Goal: Task Accomplishment & Management: Use online tool/utility

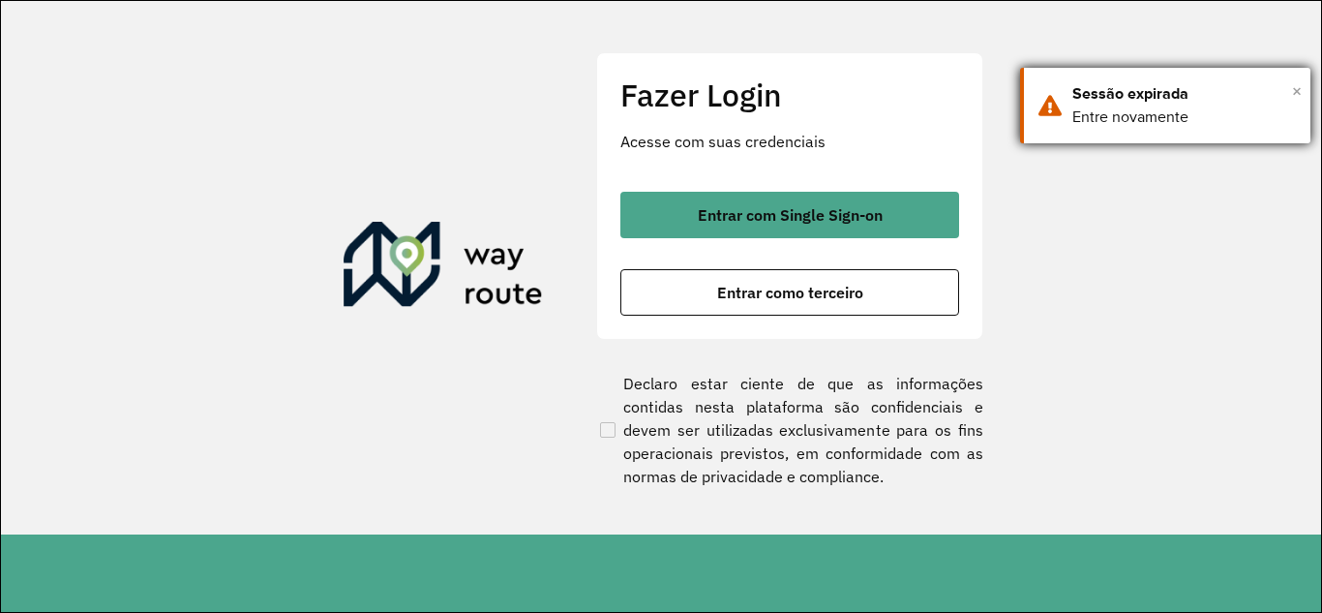
click at [1295, 87] on span "×" at bounding box center [1297, 90] width 10 height 29
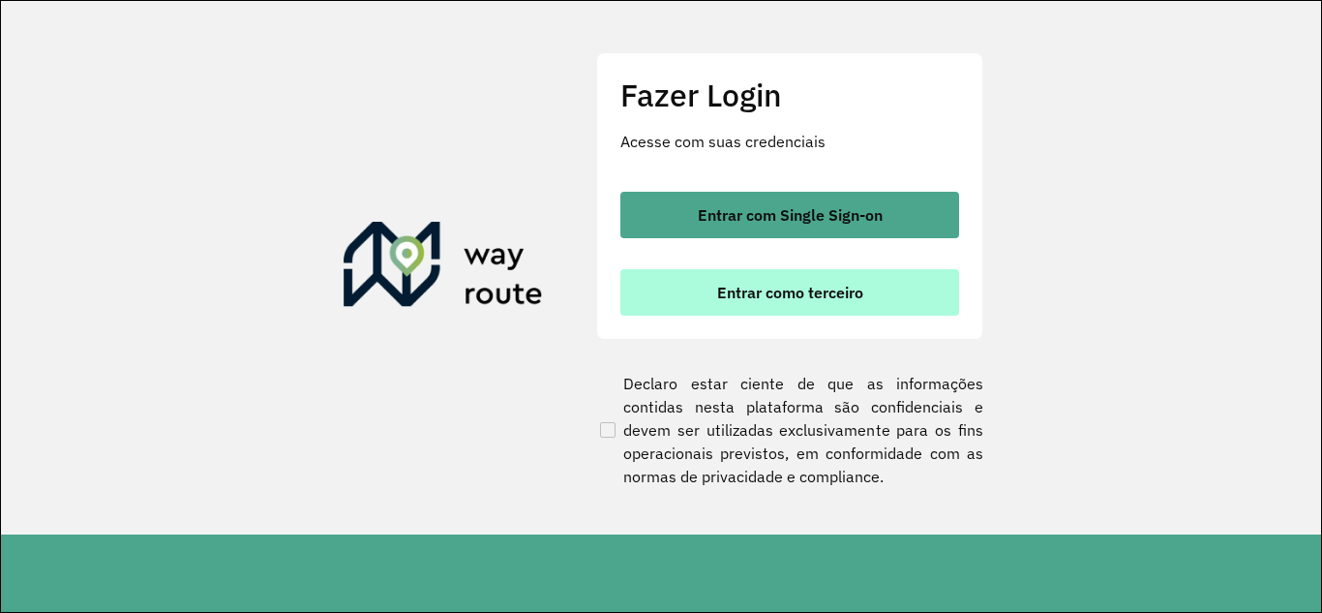
click at [780, 285] on span "Entrar como terceiro" at bounding box center [790, 292] width 146 height 15
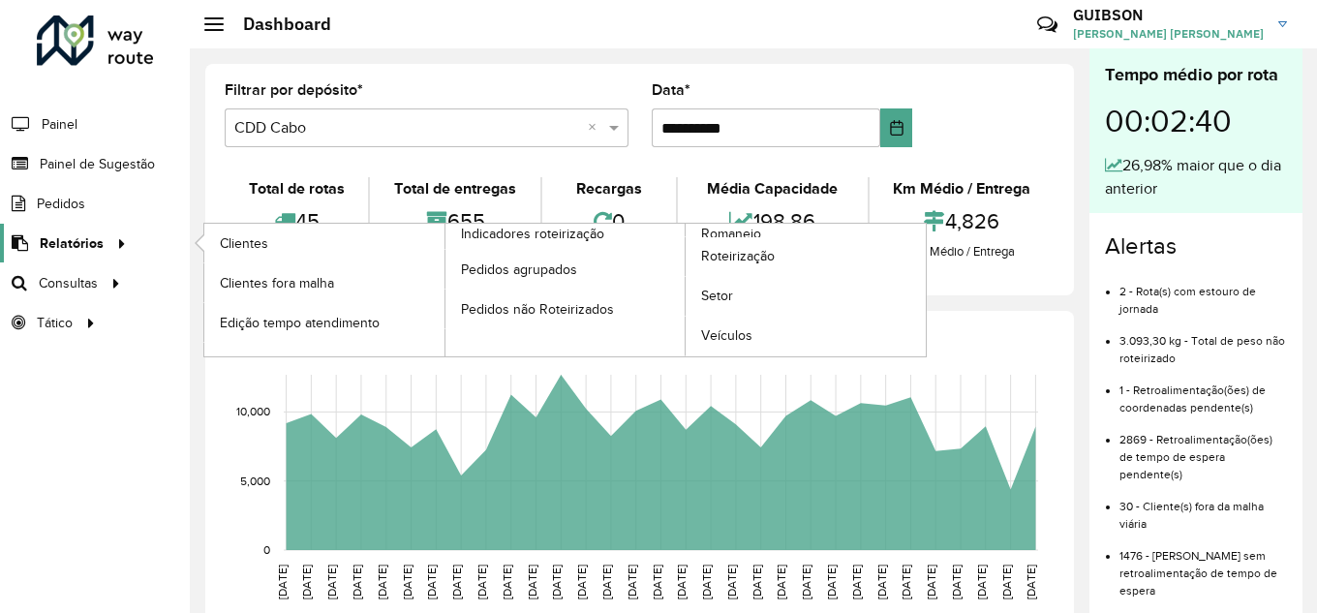
click at [110, 252] on icon at bounding box center [118, 241] width 16 height 29
click at [248, 243] on span "Clientes" at bounding box center [246, 243] width 52 height 20
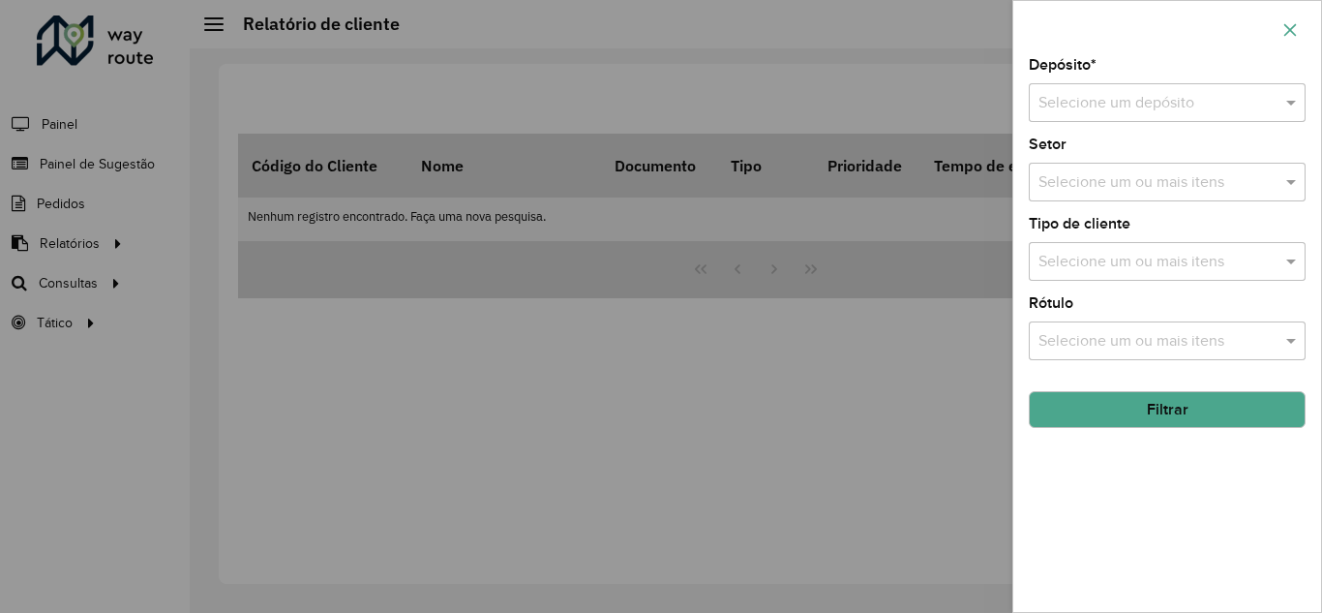
click at [1287, 31] on icon "button" at bounding box center [1290, 29] width 15 height 15
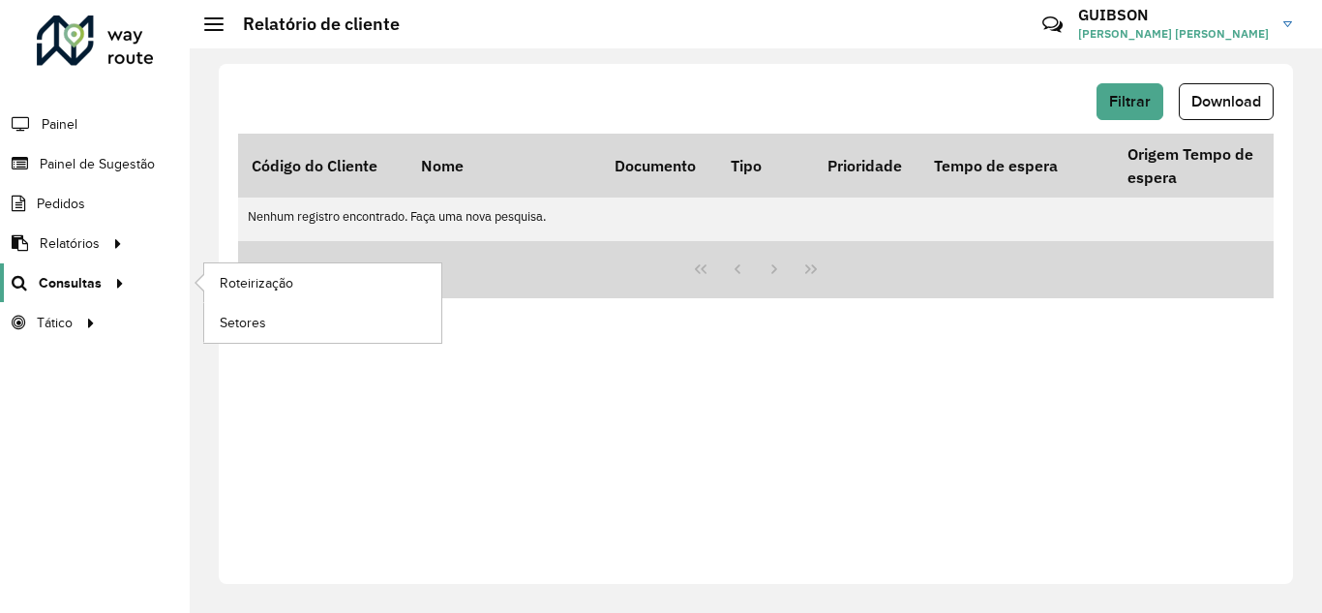
click at [94, 281] on span "Consultas" at bounding box center [70, 283] width 63 height 20
click at [262, 284] on span "Roteirização" at bounding box center [259, 283] width 78 height 20
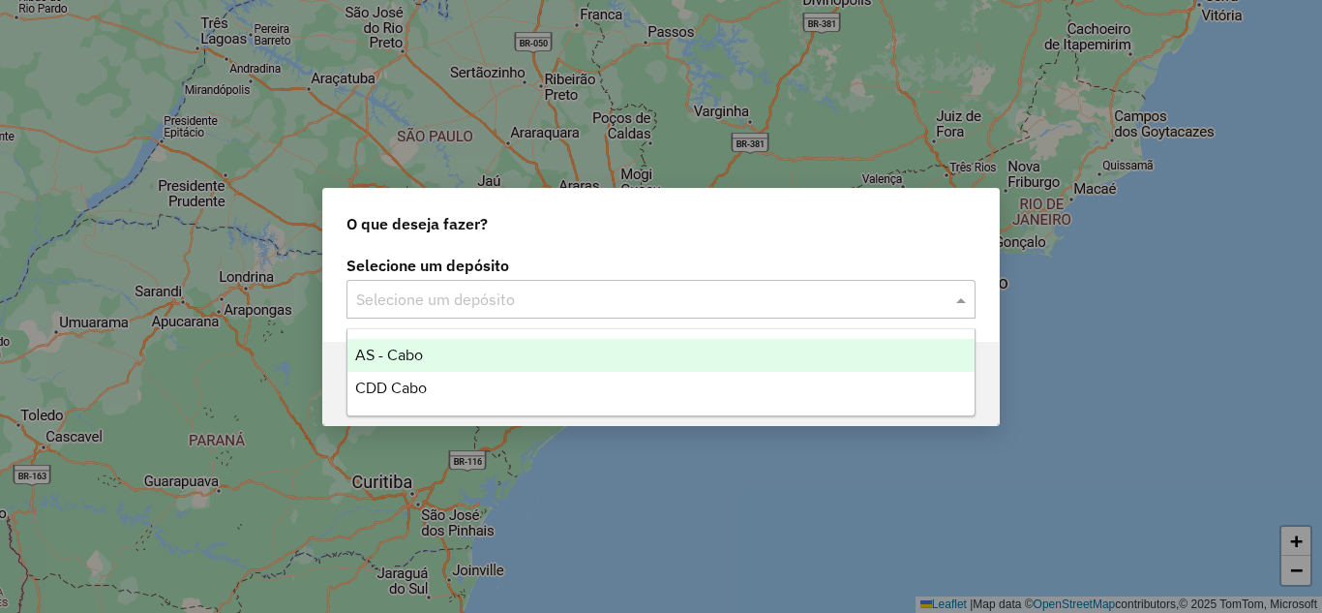
click at [590, 293] on input "text" at bounding box center [641, 299] width 571 height 23
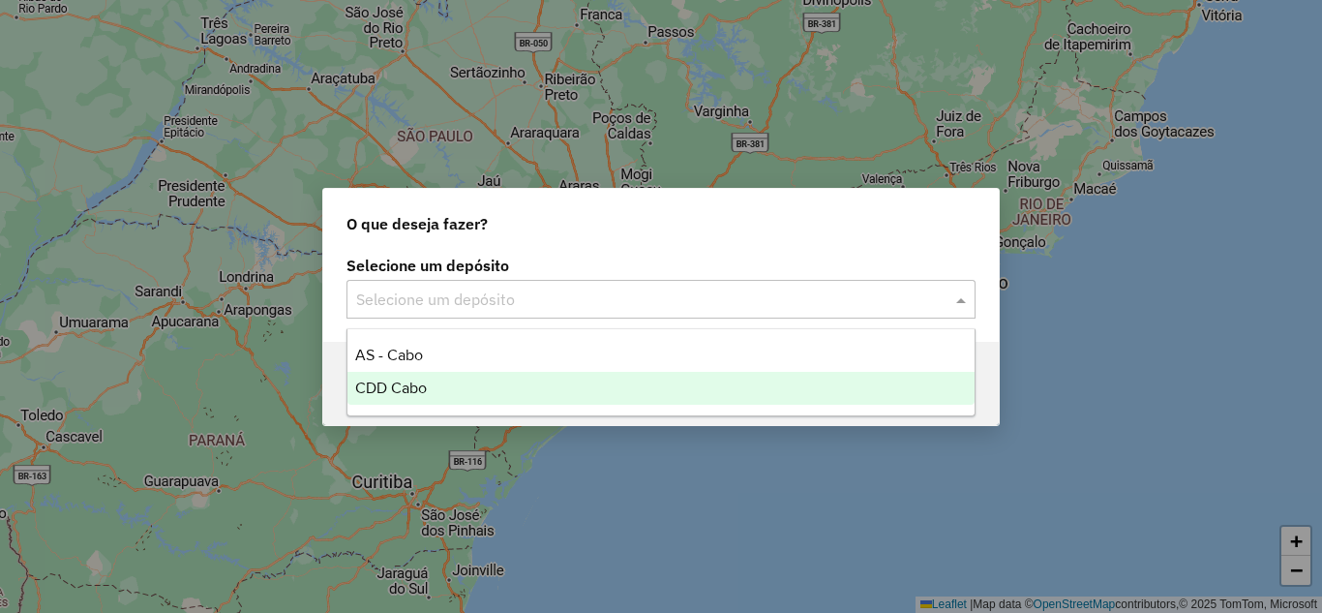
click at [557, 381] on div "CDD Cabo" at bounding box center [661, 388] width 627 height 33
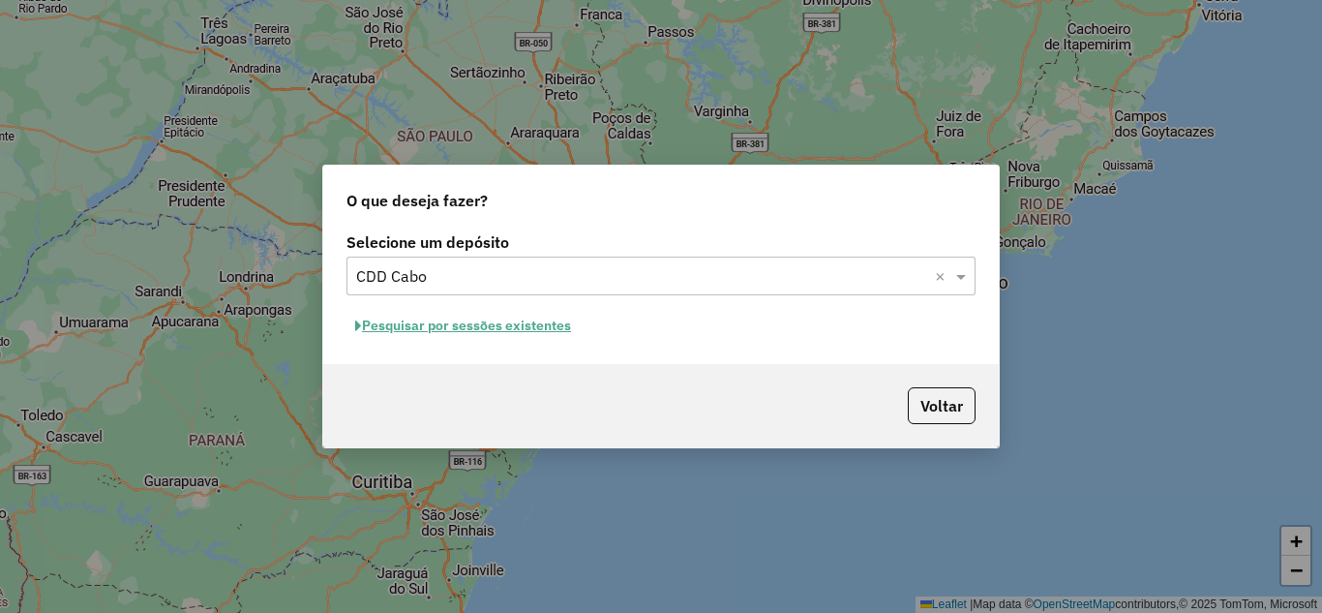
click at [478, 325] on button "Pesquisar por sessões existentes" at bounding box center [463, 326] width 233 height 30
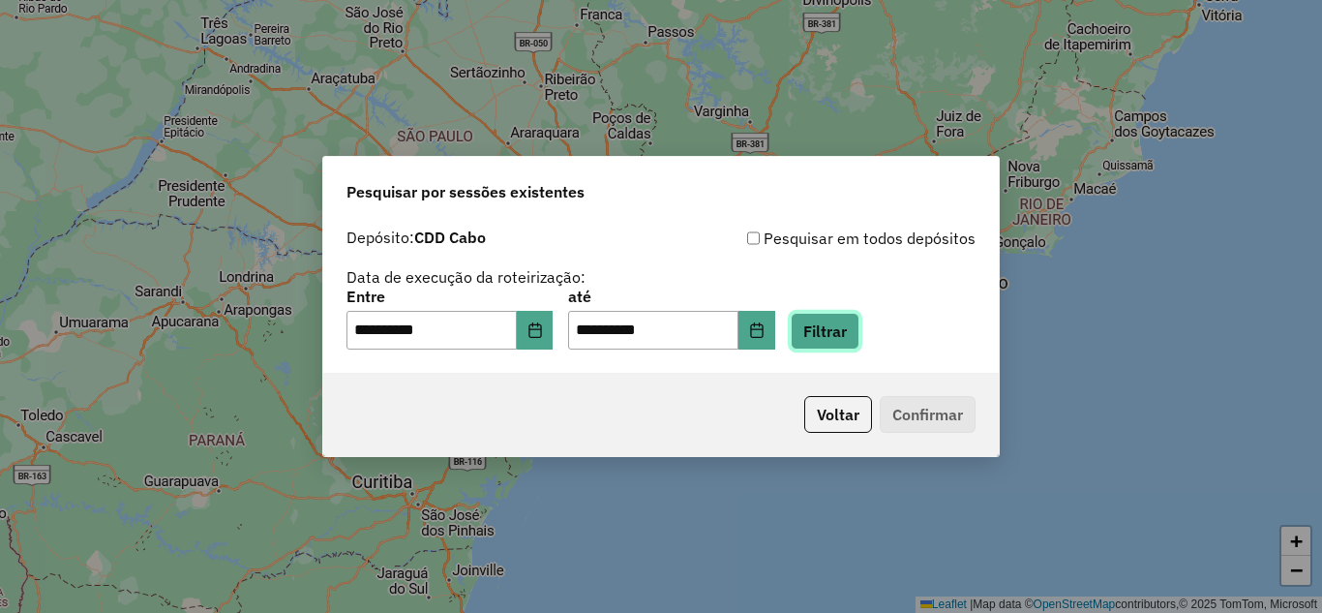
click at [844, 337] on button "Filtrar" at bounding box center [825, 331] width 69 height 37
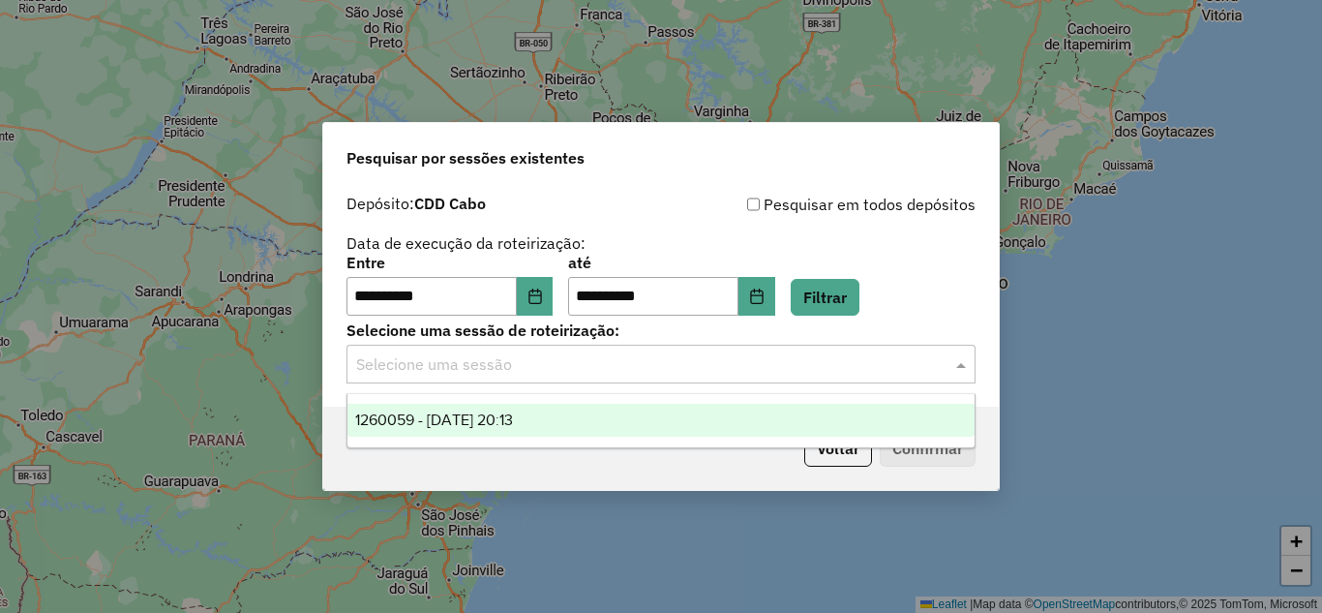
click at [793, 364] on input "text" at bounding box center [641, 364] width 571 height 23
click at [678, 426] on div "1260059 - 05/09/2025 20:13" at bounding box center [661, 420] width 627 height 33
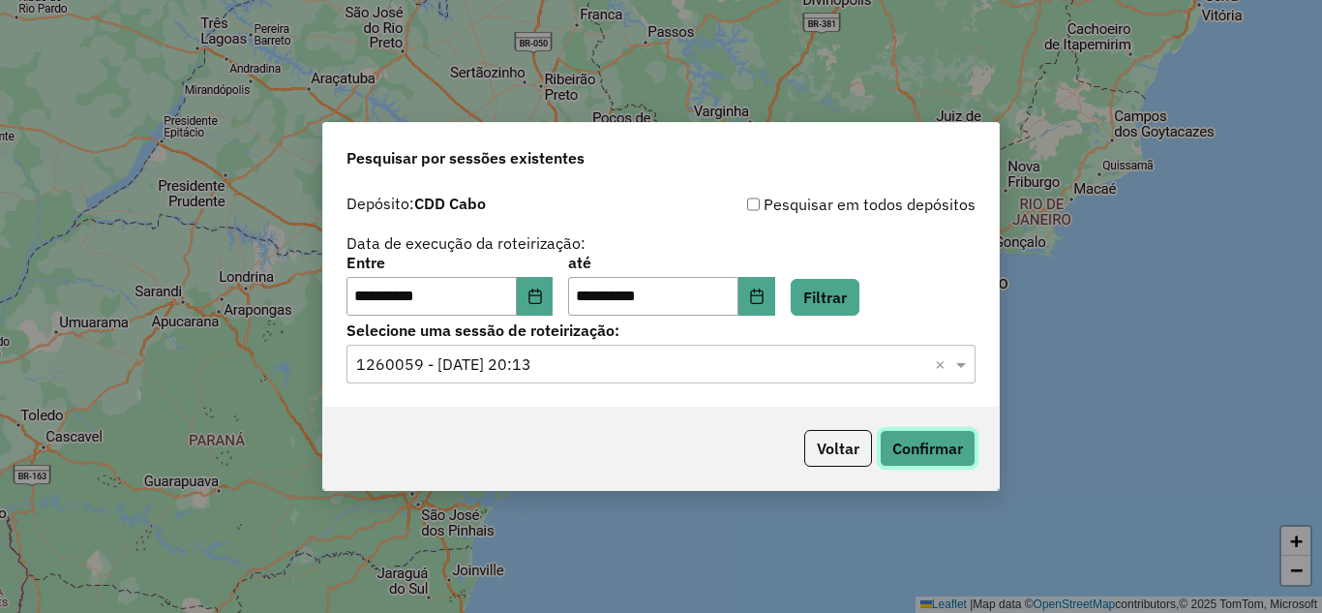
click at [904, 443] on button "Confirmar" at bounding box center [928, 448] width 96 height 37
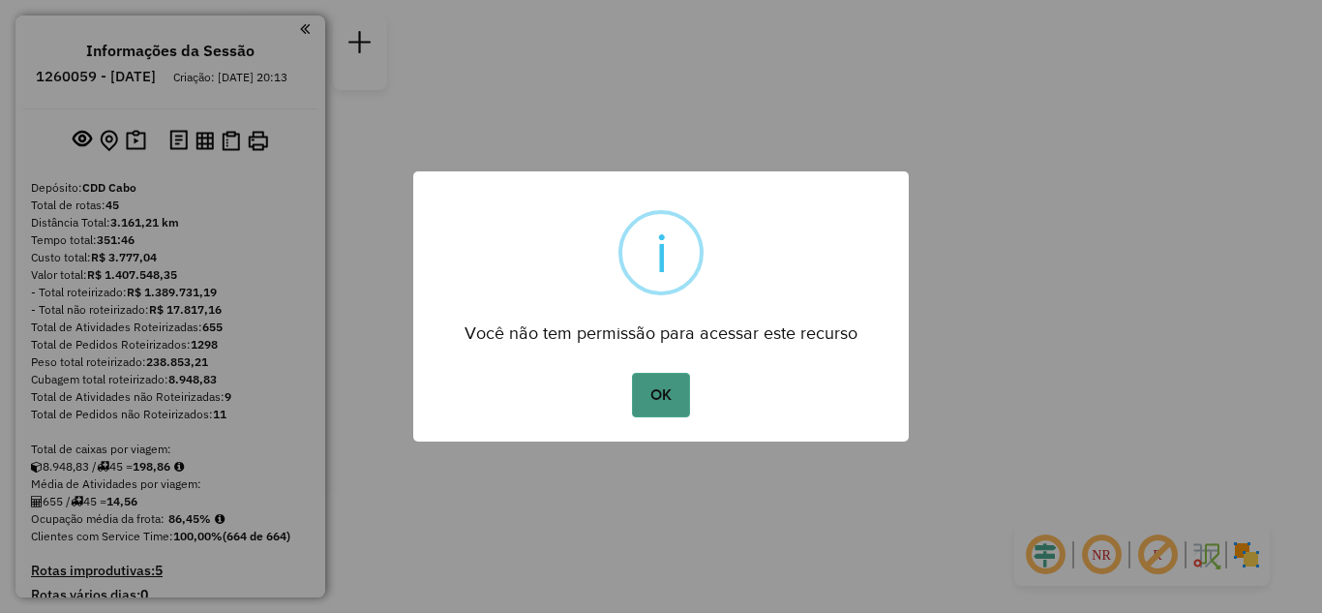
click at [663, 389] on button "OK" at bounding box center [660, 395] width 57 height 45
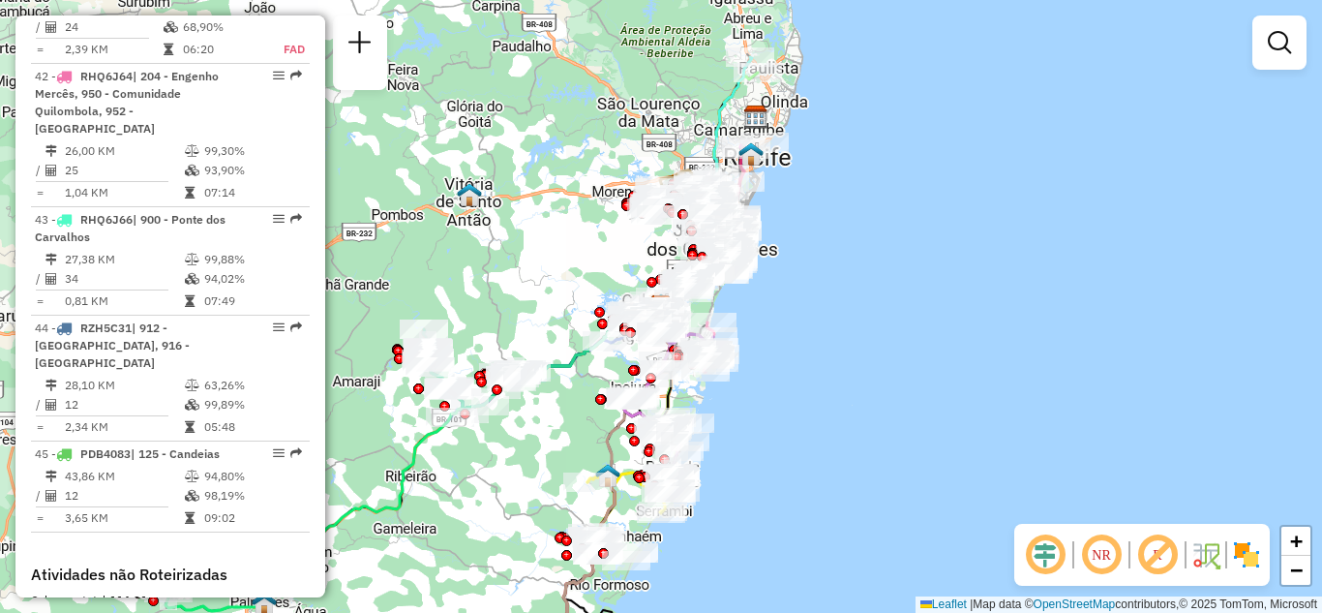
scroll to position [5153, 0]
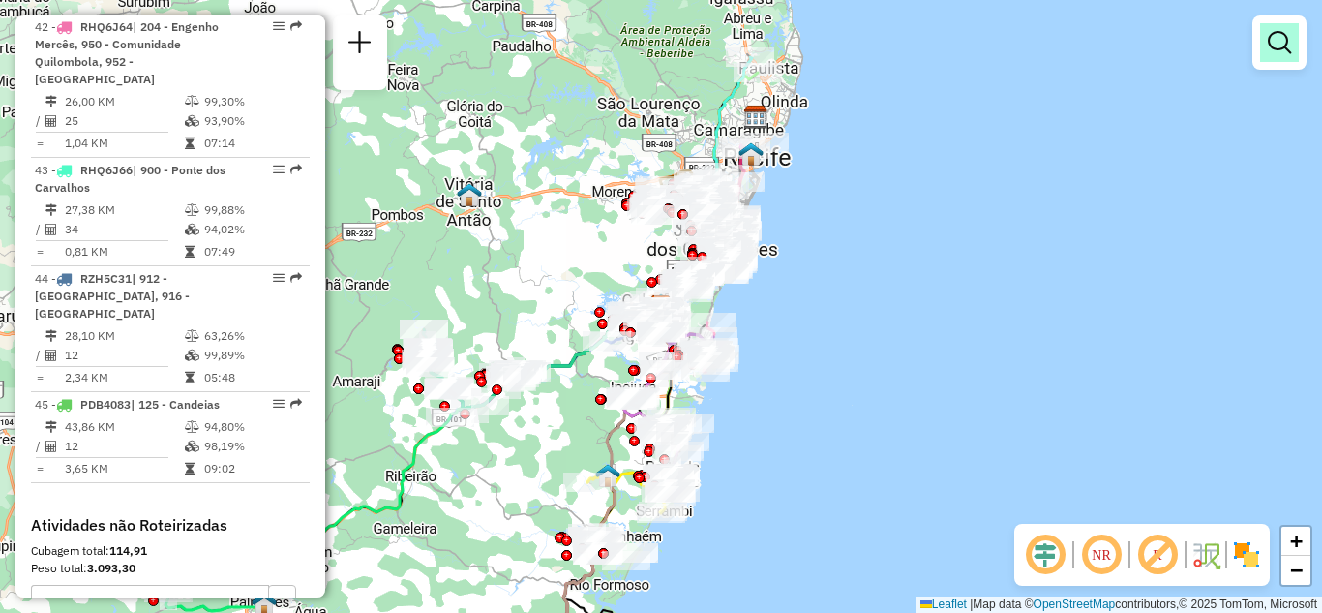
click at [1269, 52] on em at bounding box center [1279, 42] width 23 height 23
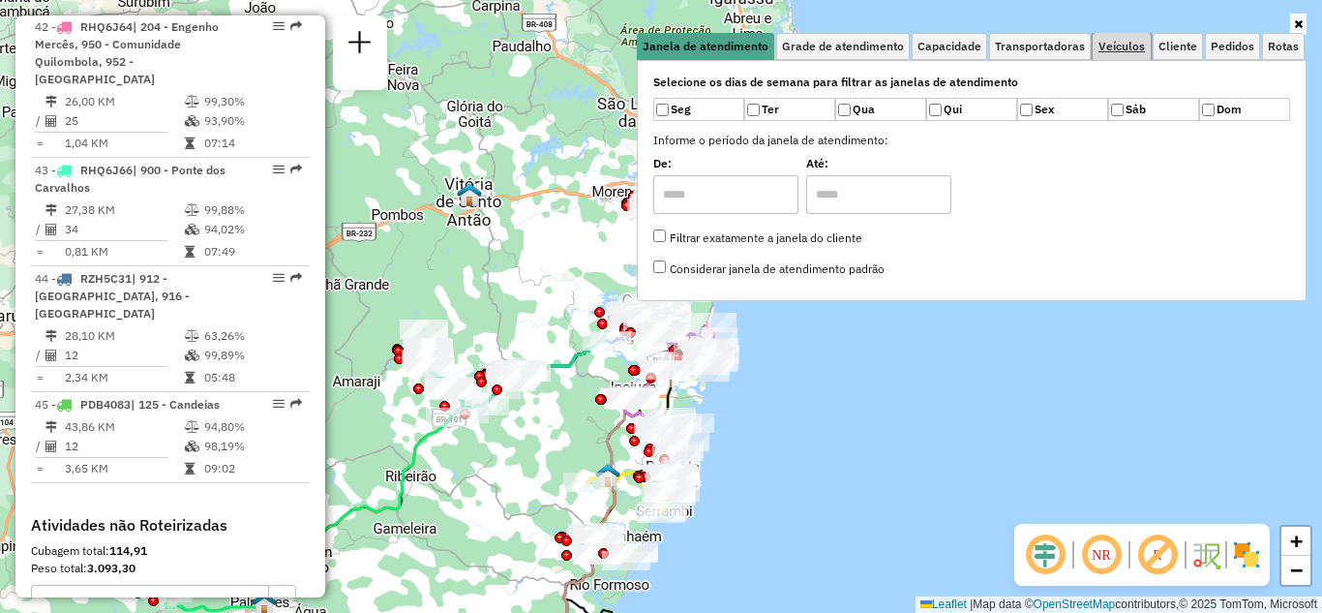
click at [1123, 48] on span "Veículos" at bounding box center [1122, 47] width 46 height 12
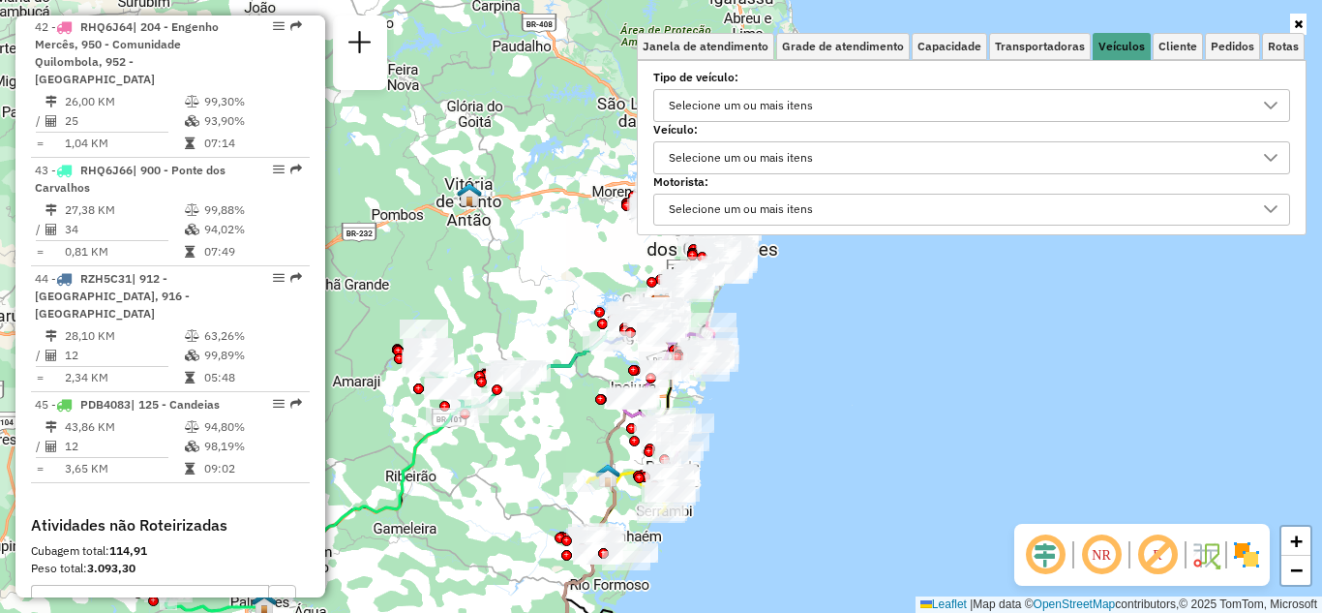
click at [745, 142] on div "Selecione um ou mais itens" at bounding box center [741, 157] width 158 height 31
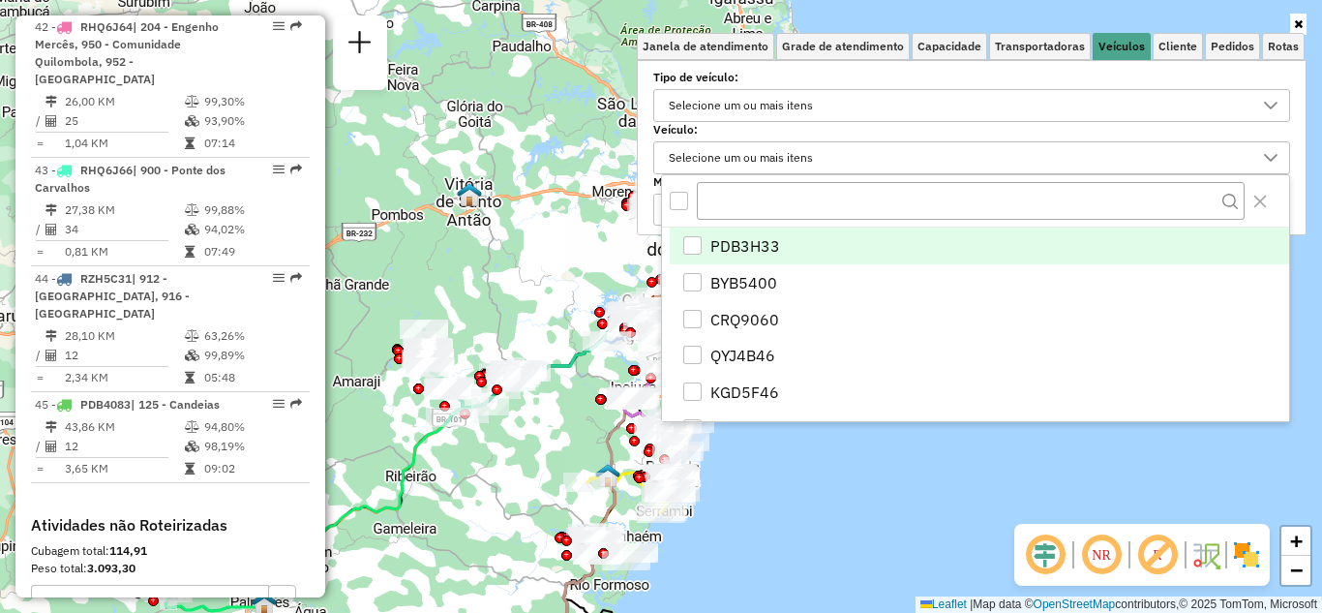
scroll to position [12, 67]
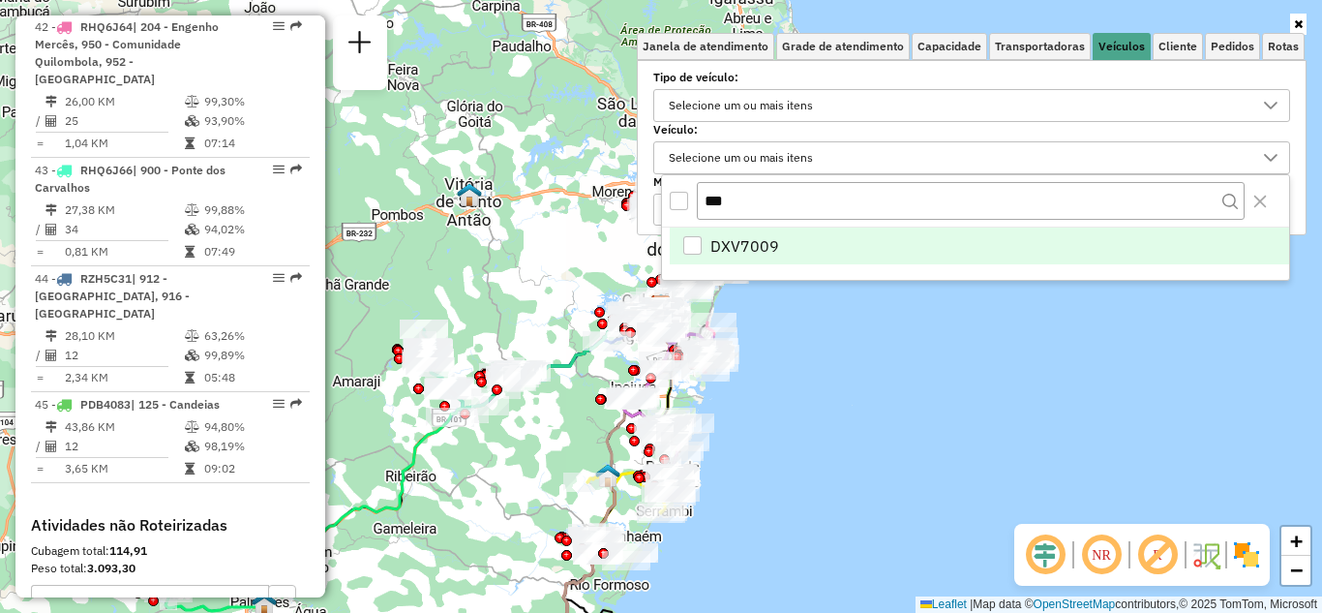
type input "***"
click at [738, 247] on span "DXV7009" at bounding box center [745, 245] width 69 height 23
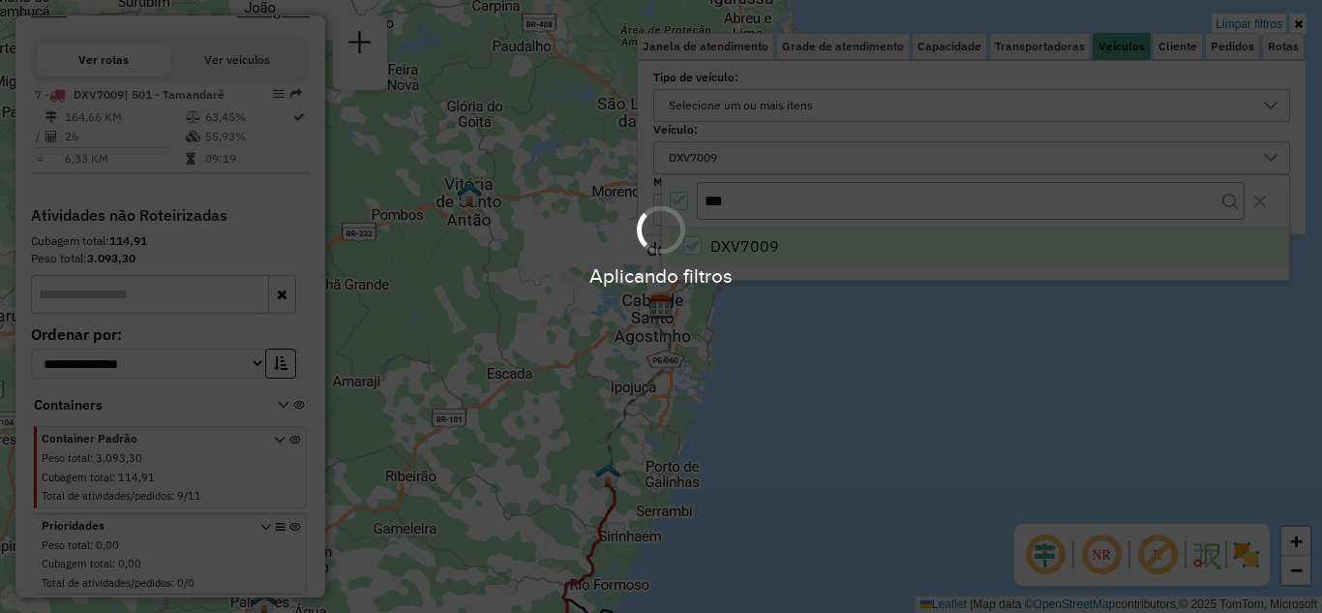
scroll to position [710, 0]
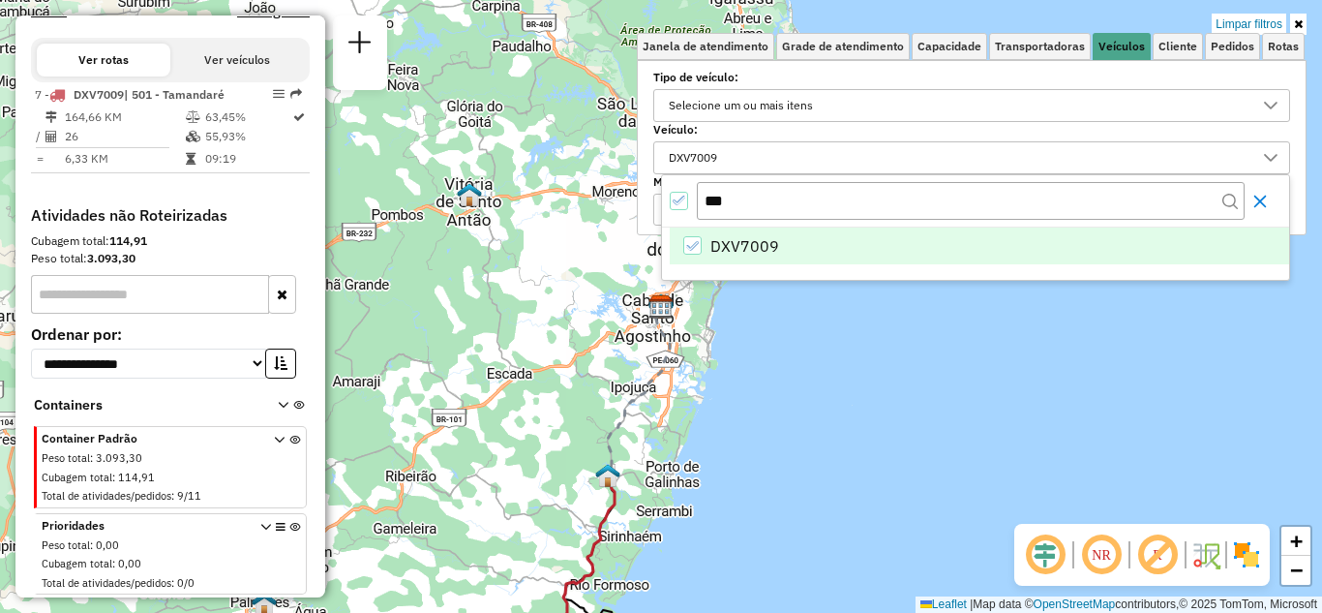
click at [1268, 203] on icon "Close" at bounding box center [1260, 201] width 15 height 15
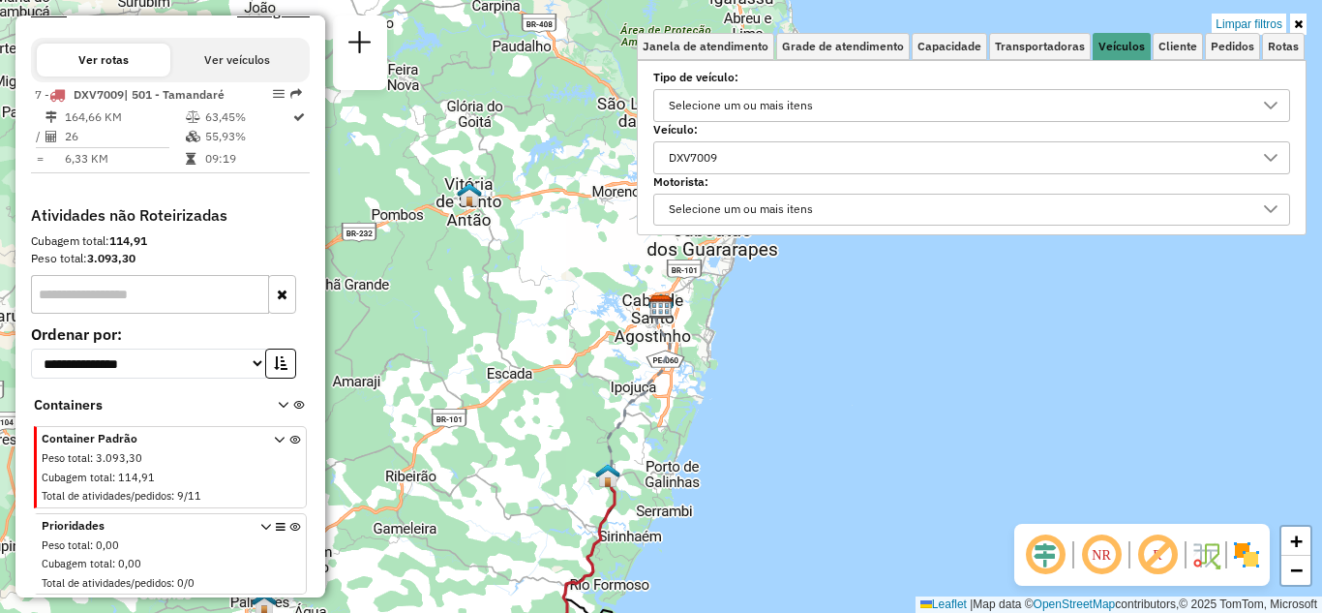
click at [1303, 19] on link at bounding box center [1298, 24] width 16 height 21
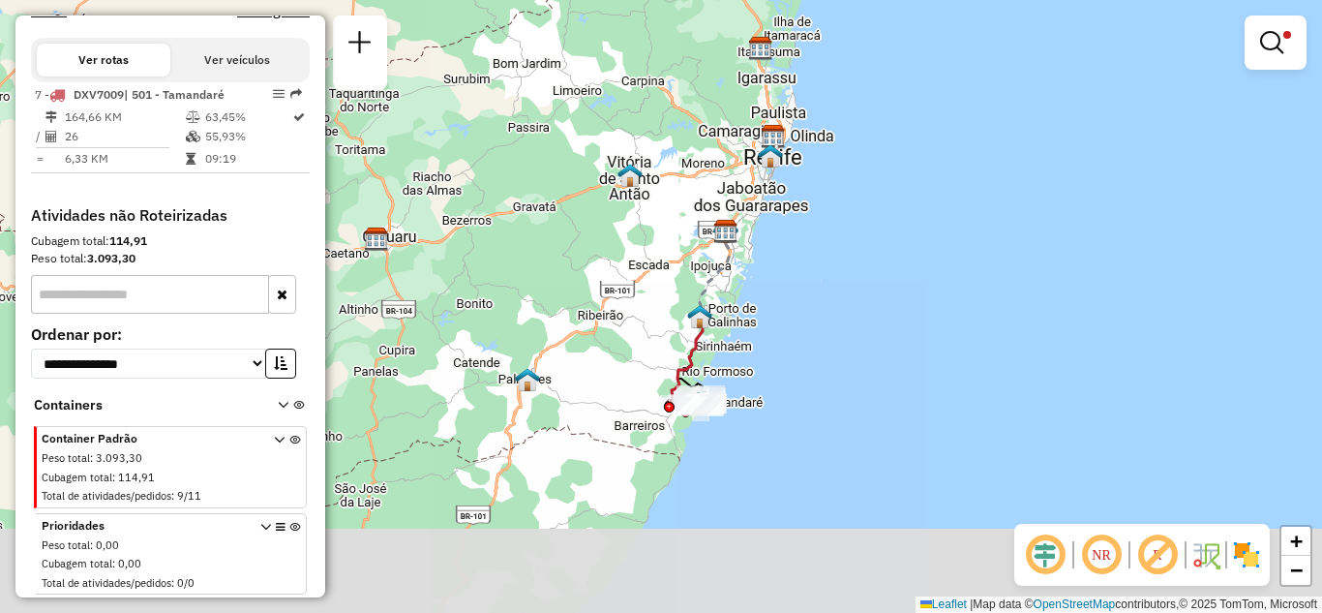
drag, startPoint x: 693, startPoint y: 461, endPoint x: 705, endPoint y: 348, distance: 112.9
click at [705, 348] on div "Limpar filtros Janela de atendimento Grade de atendimento Capacidade Transporta…" at bounding box center [661, 306] width 1322 height 613
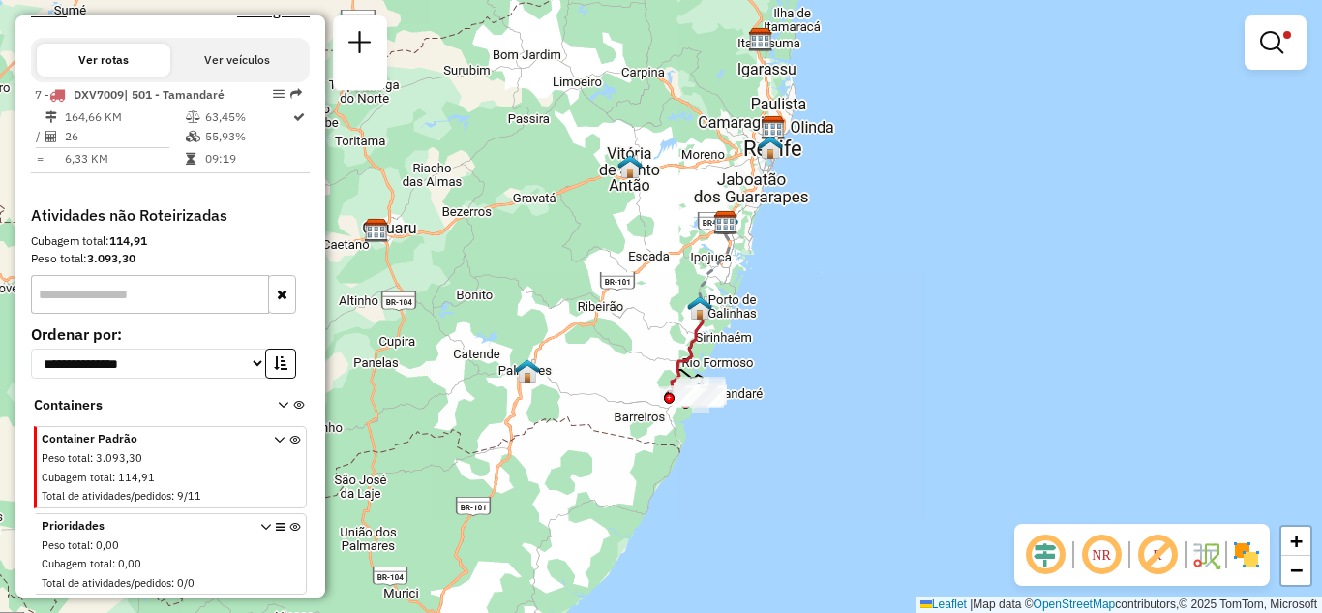
click at [705, 348] on div "Limpar filtros Janela de atendimento Grade de atendimento Capacidade Transporta…" at bounding box center [661, 306] width 1322 height 613
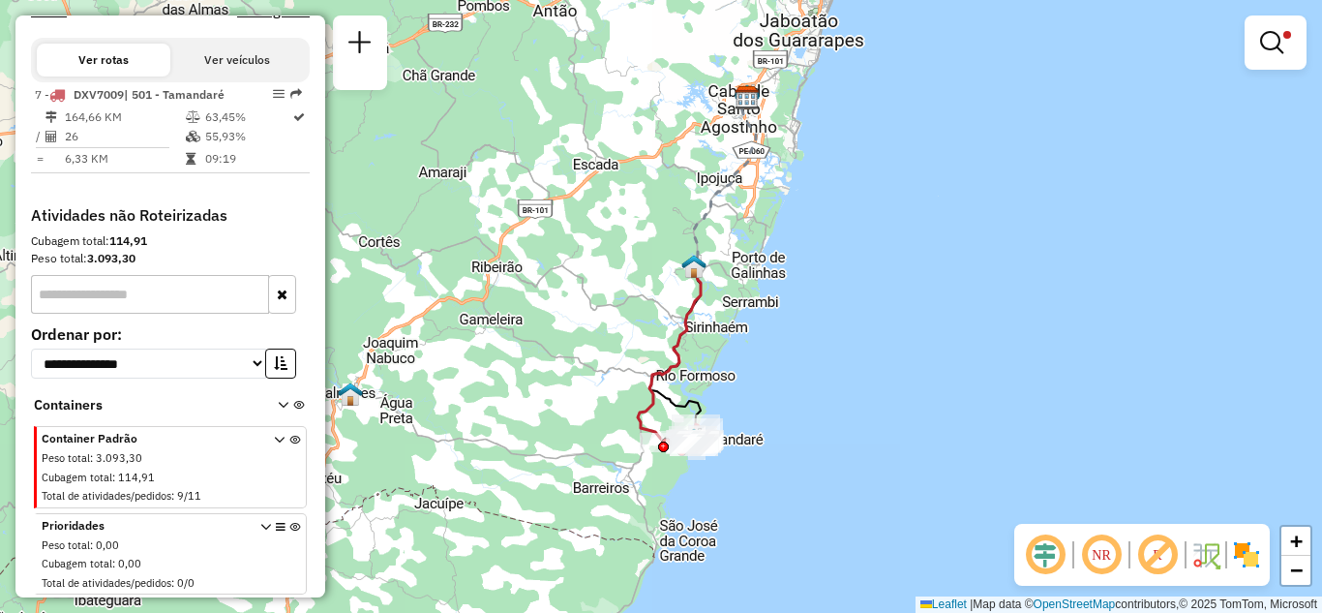
scroll to position [0, 0]
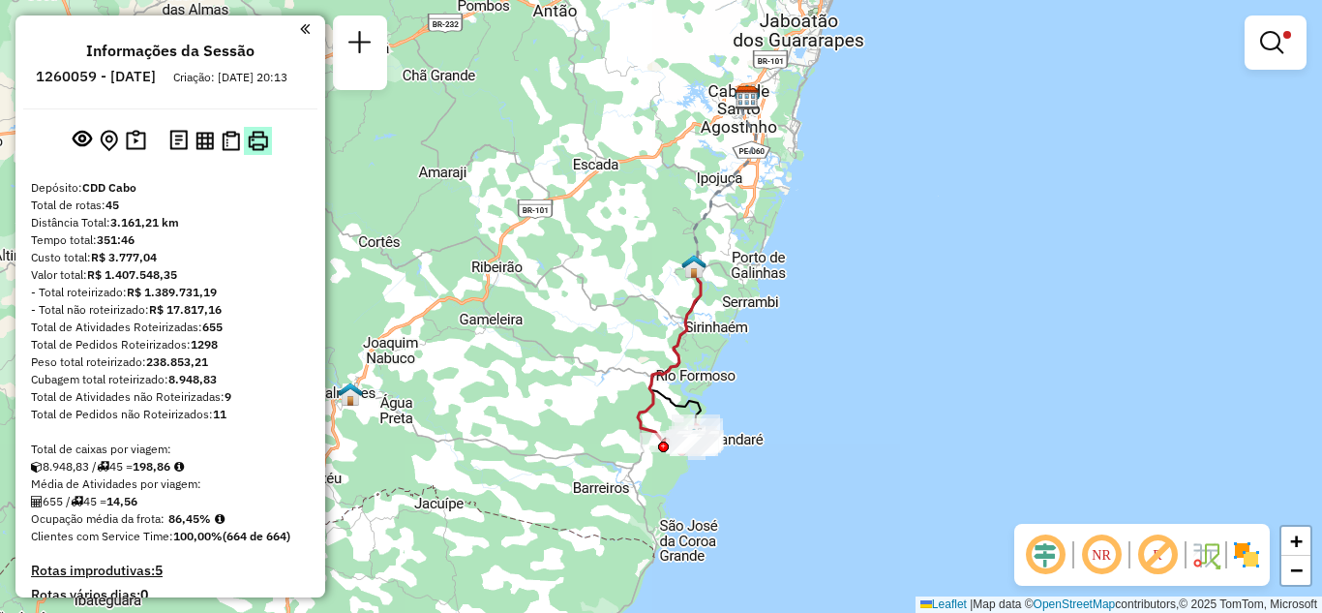
click at [254, 151] on img at bounding box center [258, 141] width 20 height 20
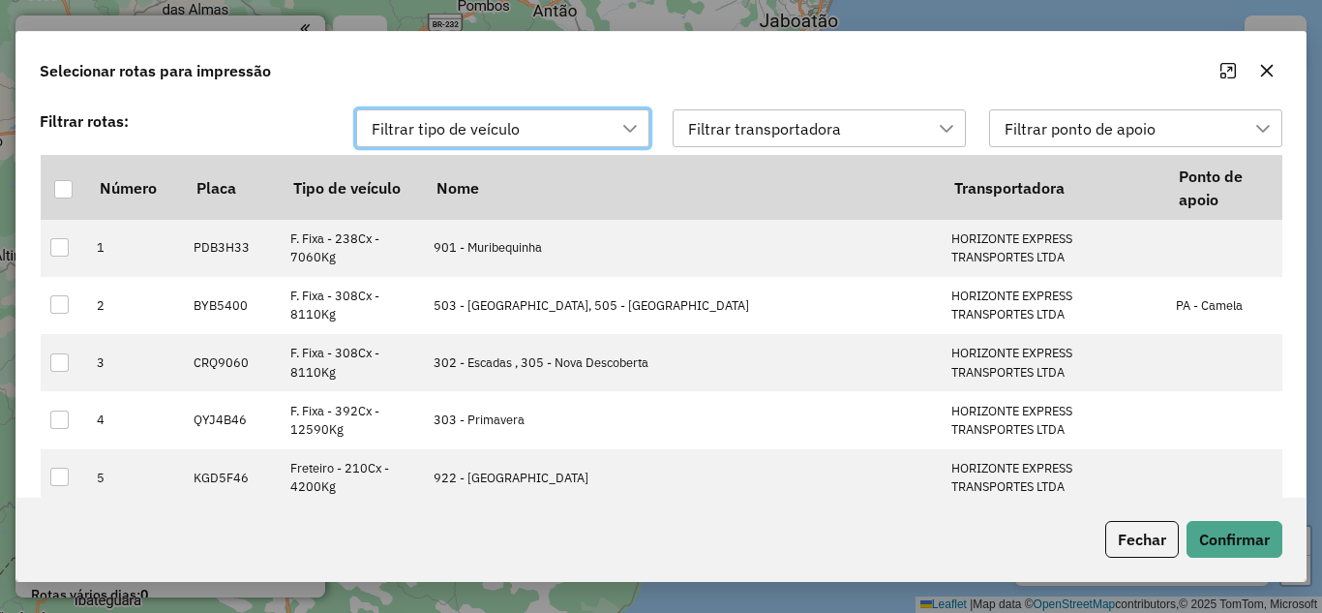
scroll to position [14, 88]
click at [504, 130] on div "Filtrar tipo de veículo" at bounding box center [446, 128] width 162 height 37
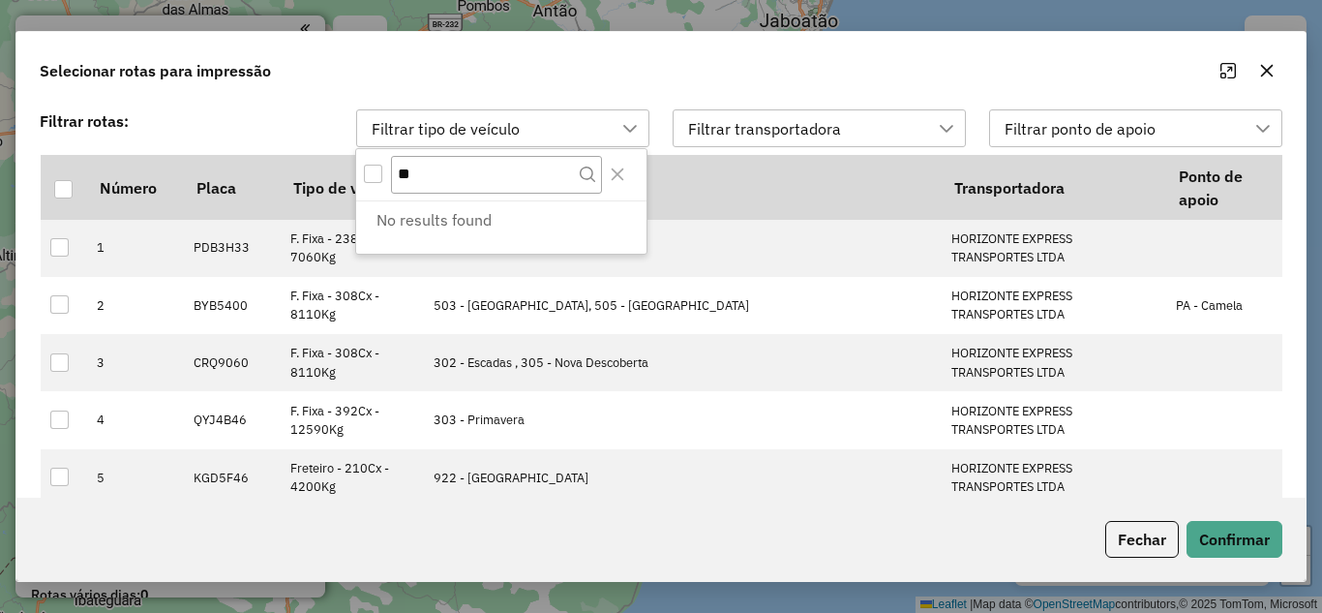
type input "*"
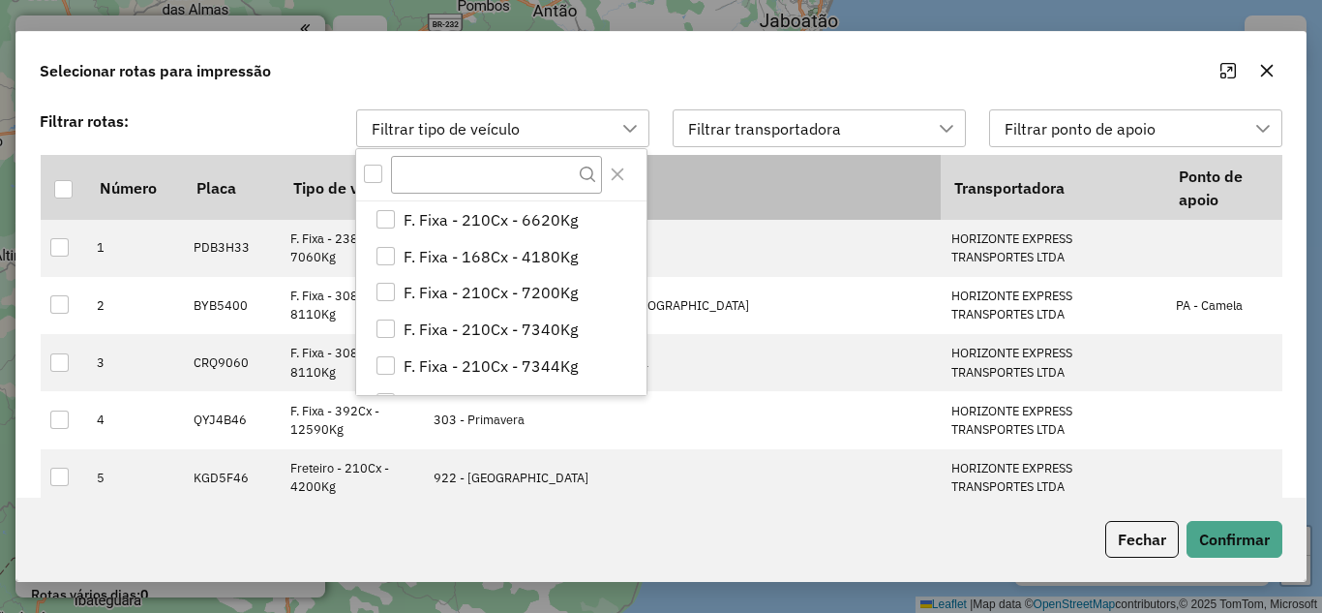
click at [703, 173] on th "Nome" at bounding box center [682, 187] width 518 height 64
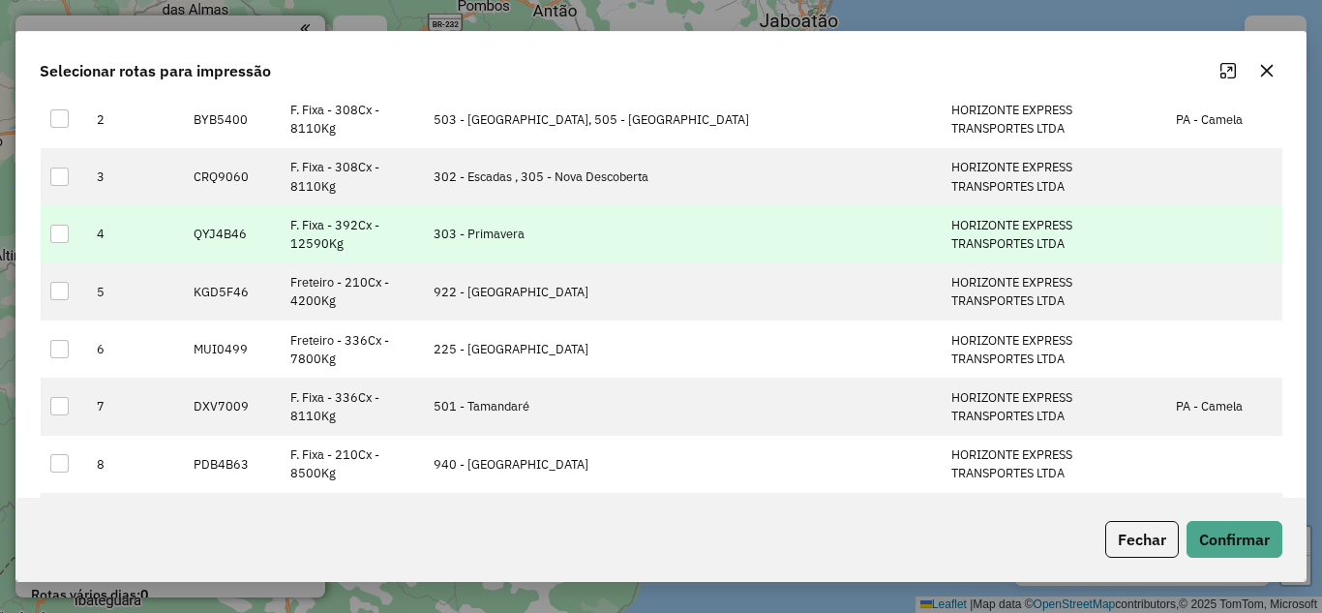
scroll to position [193, 0]
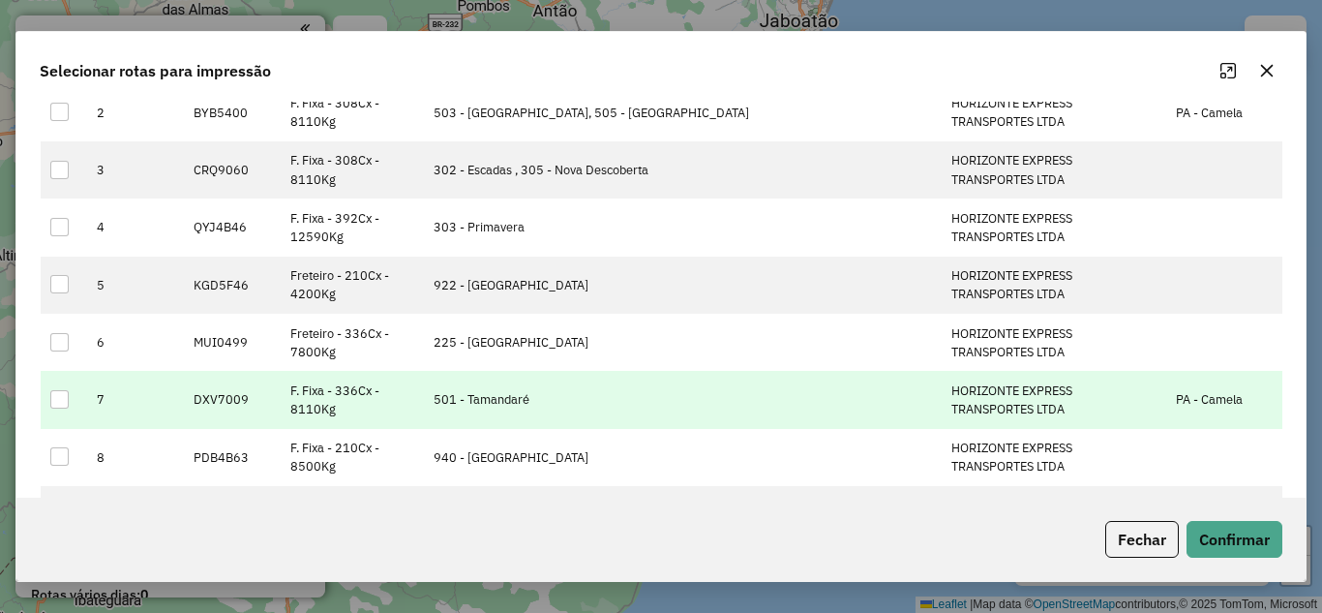
click at [57, 394] on div at bounding box center [59, 399] width 18 height 18
click at [1260, 529] on button "Confirmar" at bounding box center [1235, 539] width 96 height 37
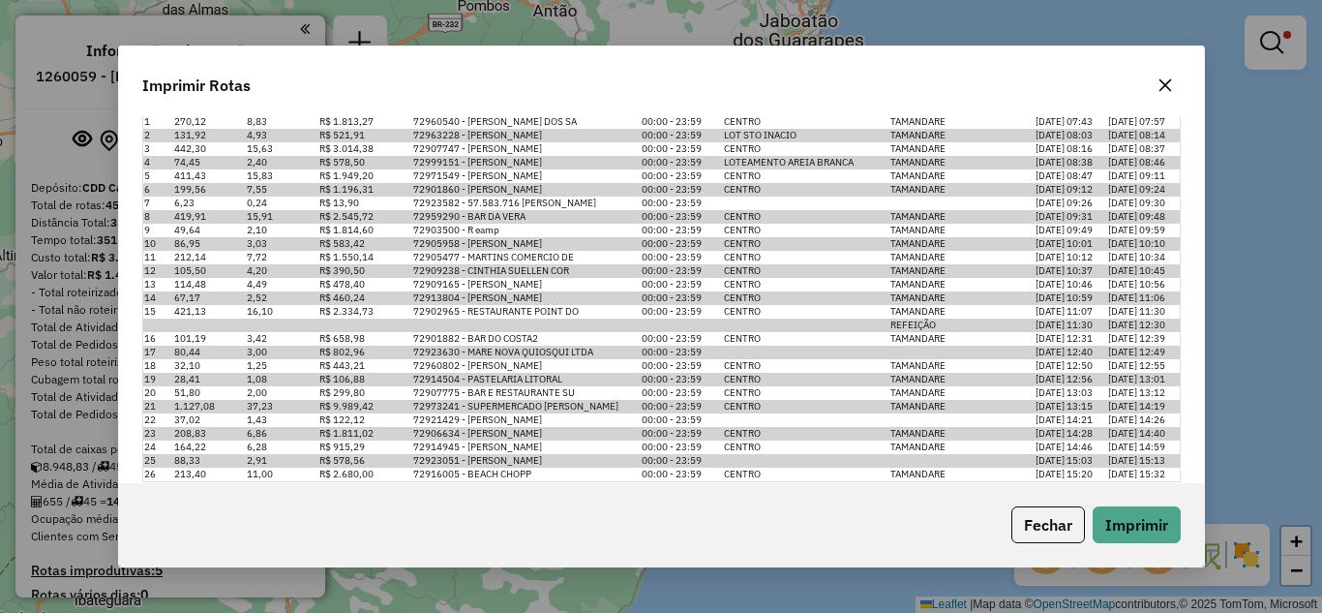
scroll to position [520, 0]
